Goal: Transaction & Acquisition: Purchase product/service

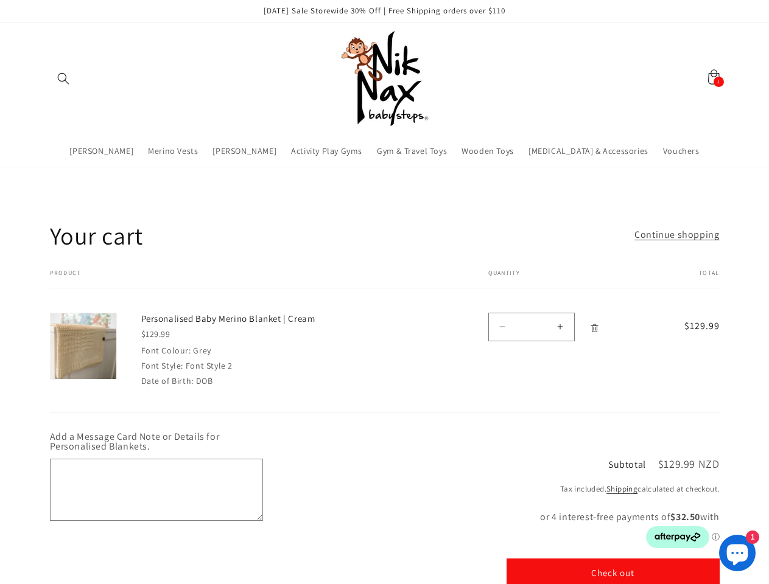
click at [384, 292] on td "Personalised Baby Merino Blanket | Cream $129.99 Font Colour: Grey Font Style: …" at bounding box center [284, 338] width 335 height 100
click at [63, 79] on icon "Search" at bounding box center [63, 78] width 12 height 12
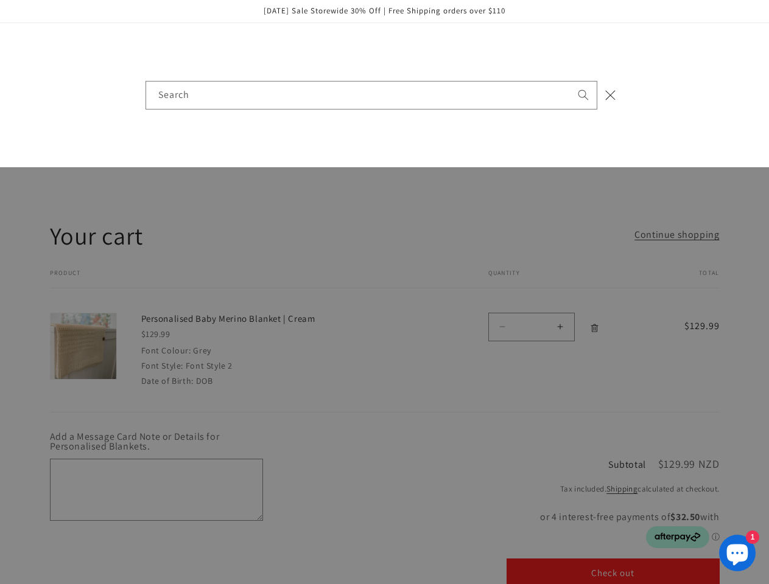
click at [63, 93] on div "Search" at bounding box center [384, 95] width 769 height 144
click at [0, 95] on div "Search" at bounding box center [0, 95] width 0 height 0
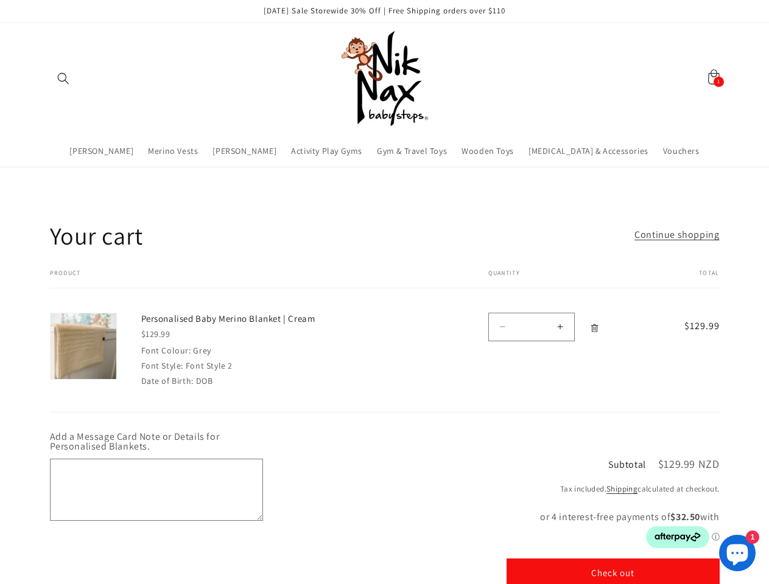
click at [560, 327] on button "Increase quantity for Personalised Baby Merino Blanket | Cream" at bounding box center [560, 327] width 27 height 29
type input "*"
